Goal: Transaction & Acquisition: Purchase product/service

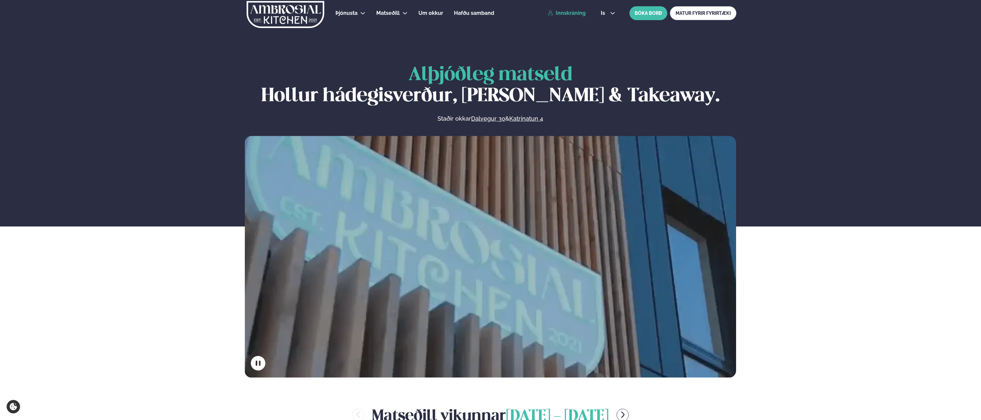
click at [576, 13] on link "Innskráning" at bounding box center [567, 13] width 38 height 6
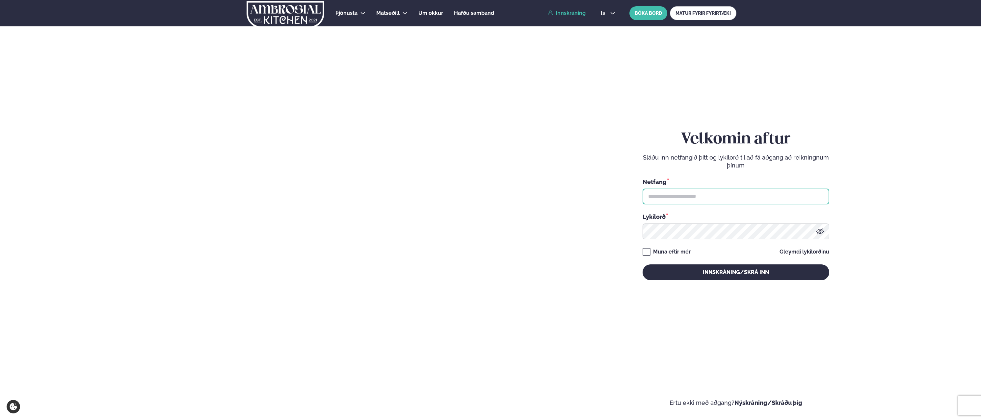
type input "**********"
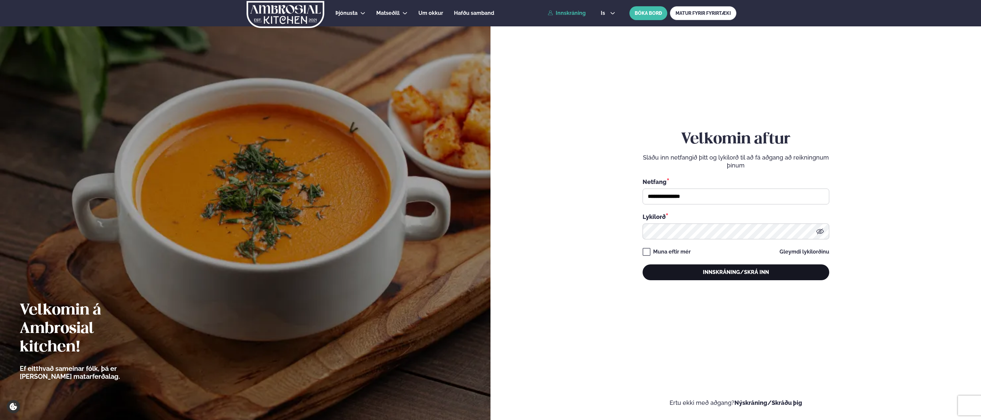
click at [723, 269] on button "Innskráning/Skrá inn" at bounding box center [736, 272] width 187 height 16
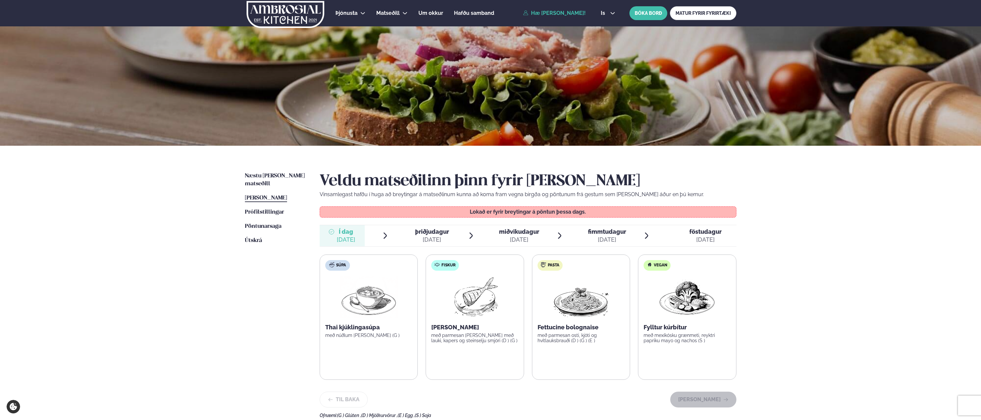
click at [230, 294] on div "Næstu [PERSON_NAME] matseðill Næsta vika [PERSON_NAME] matseðill [PERSON_NAME] …" at bounding box center [490, 294] width 531 height 296
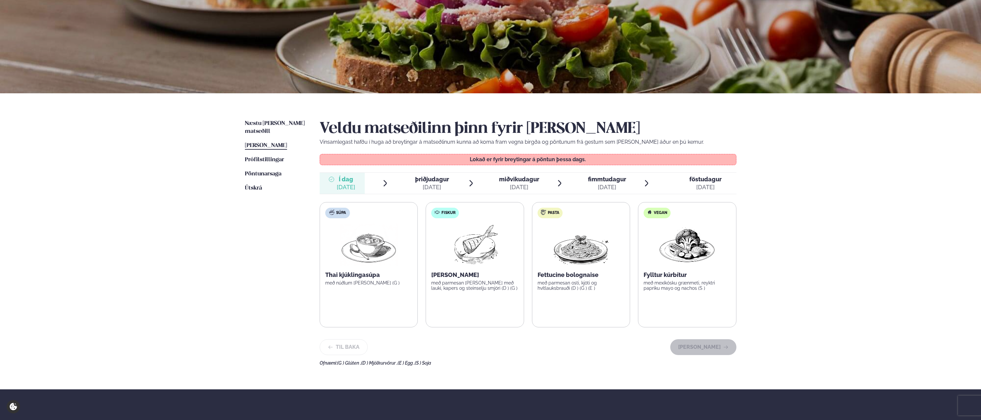
scroll to position [52, 0]
click at [442, 186] on div "[DATE]" at bounding box center [432, 188] width 34 height 8
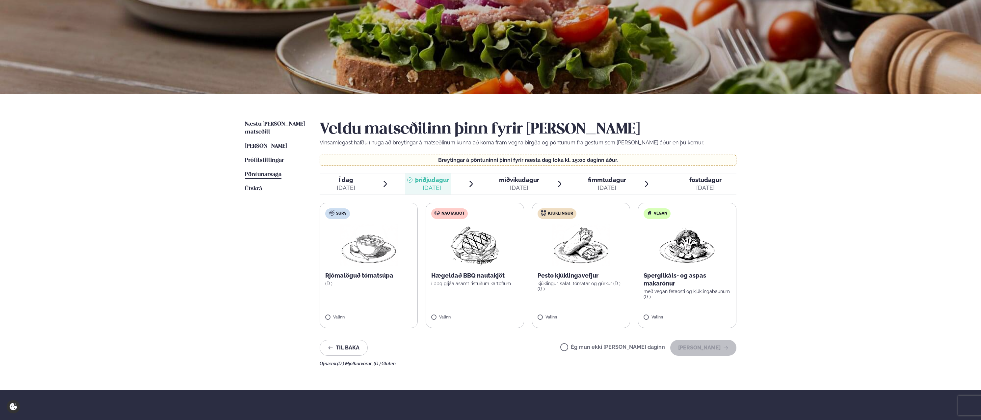
click at [264, 172] on span "Pöntunarsaga" at bounding box center [263, 175] width 37 height 6
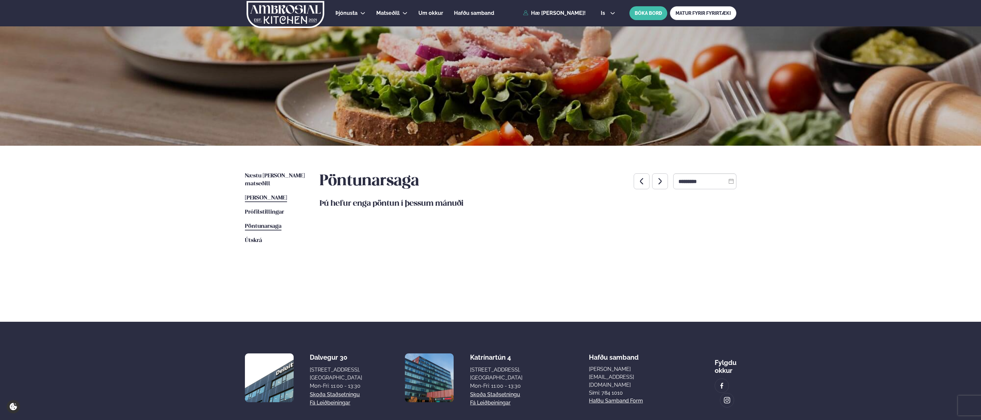
click at [269, 195] on span "[PERSON_NAME]" at bounding box center [266, 198] width 42 height 6
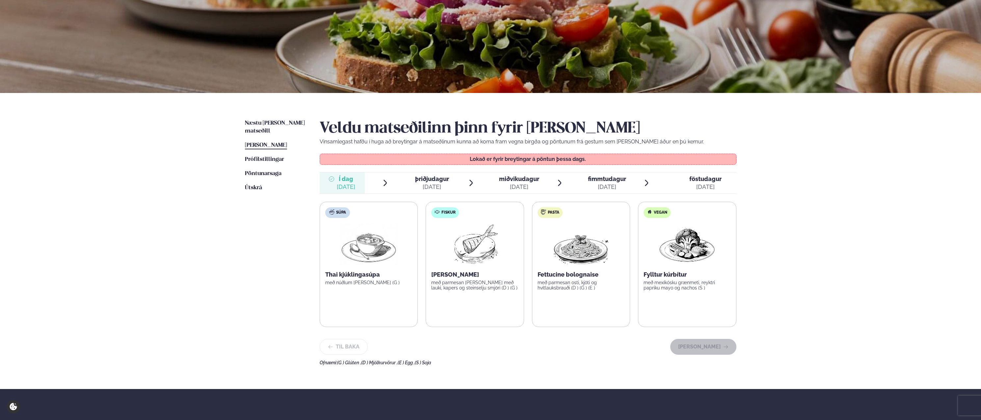
scroll to position [55, 0]
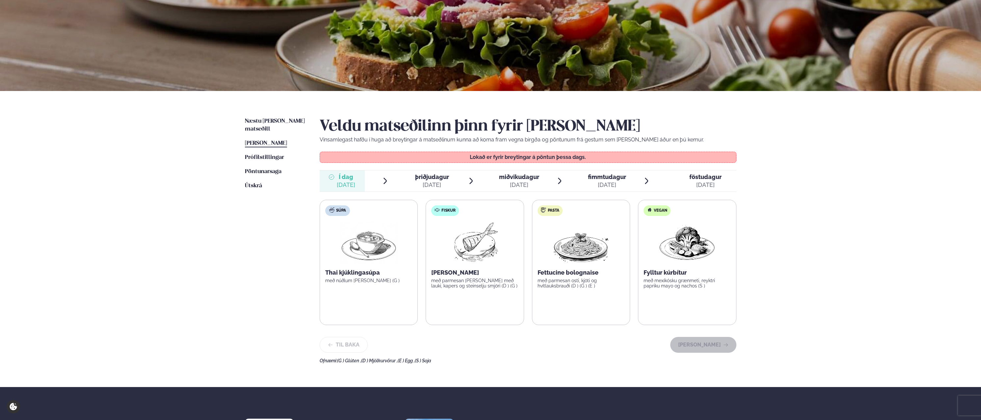
click at [431, 185] on div "[DATE]" at bounding box center [432, 185] width 34 height 8
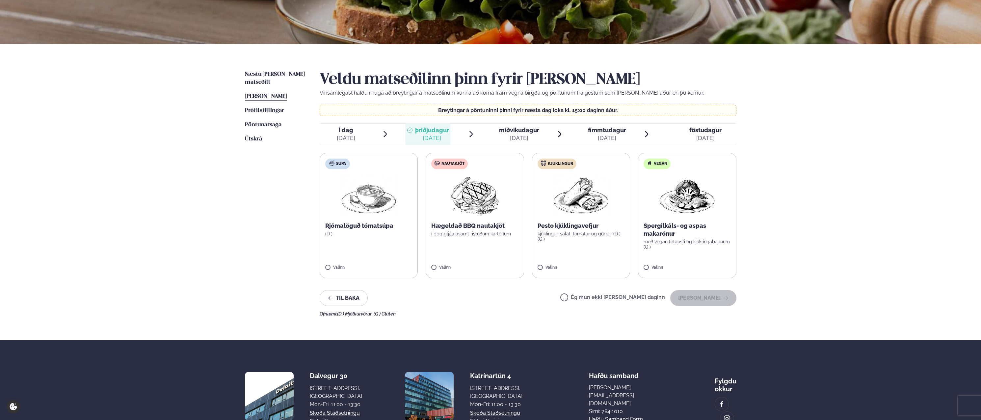
scroll to position [108, 0]
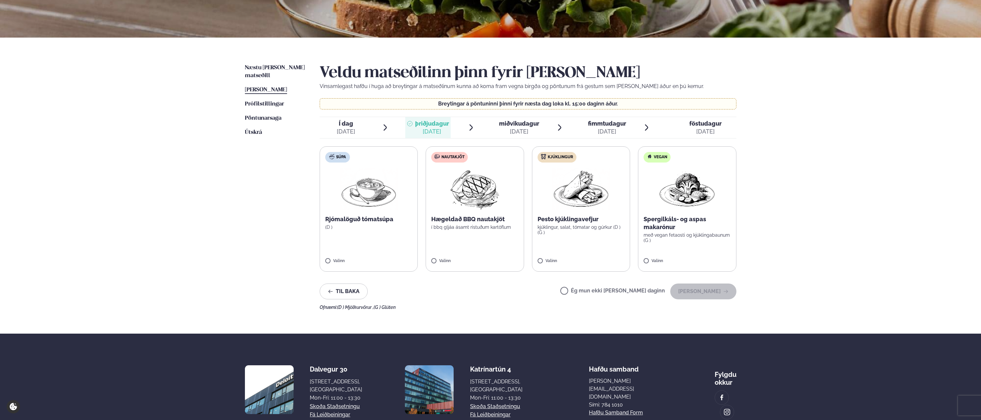
click at [590, 207] on img at bounding box center [581, 189] width 58 height 42
click at [711, 292] on button "[PERSON_NAME]" at bounding box center [703, 291] width 66 height 16
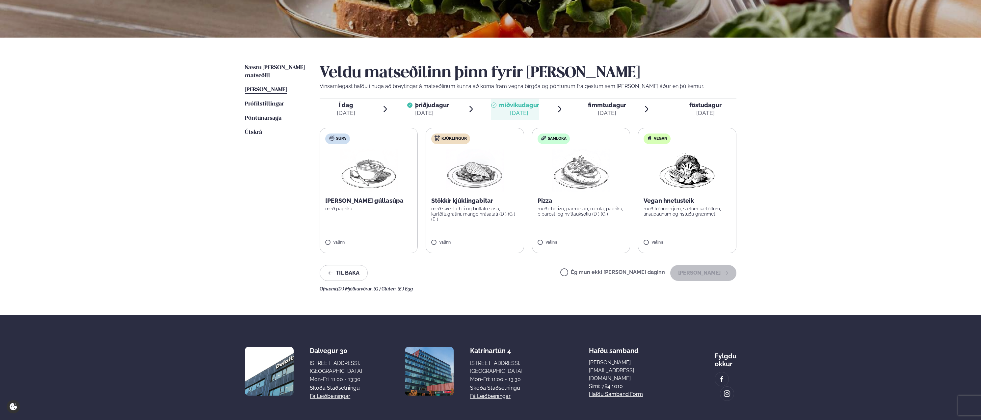
click at [696, 107] on span "föstudagur" at bounding box center [706, 104] width 32 height 7
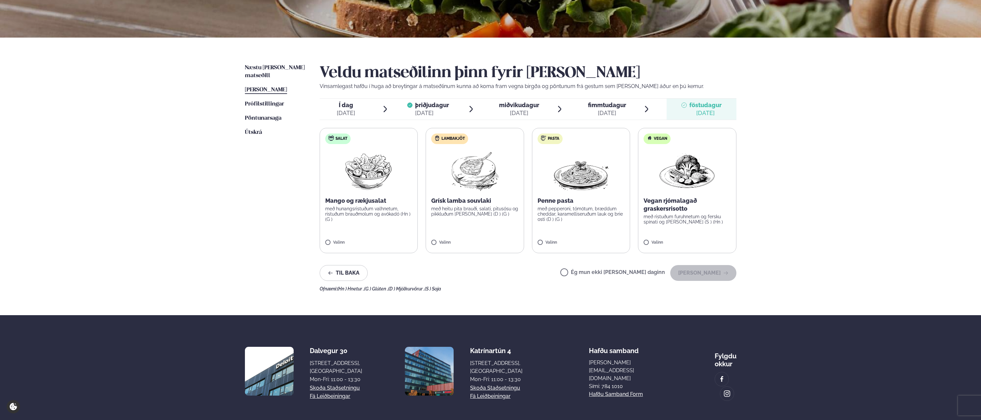
click at [450, 190] on img at bounding box center [475, 170] width 58 height 42
click at [717, 271] on button "[PERSON_NAME]" at bounding box center [703, 273] width 66 height 16
